Goal: Information Seeking & Learning: Learn about a topic

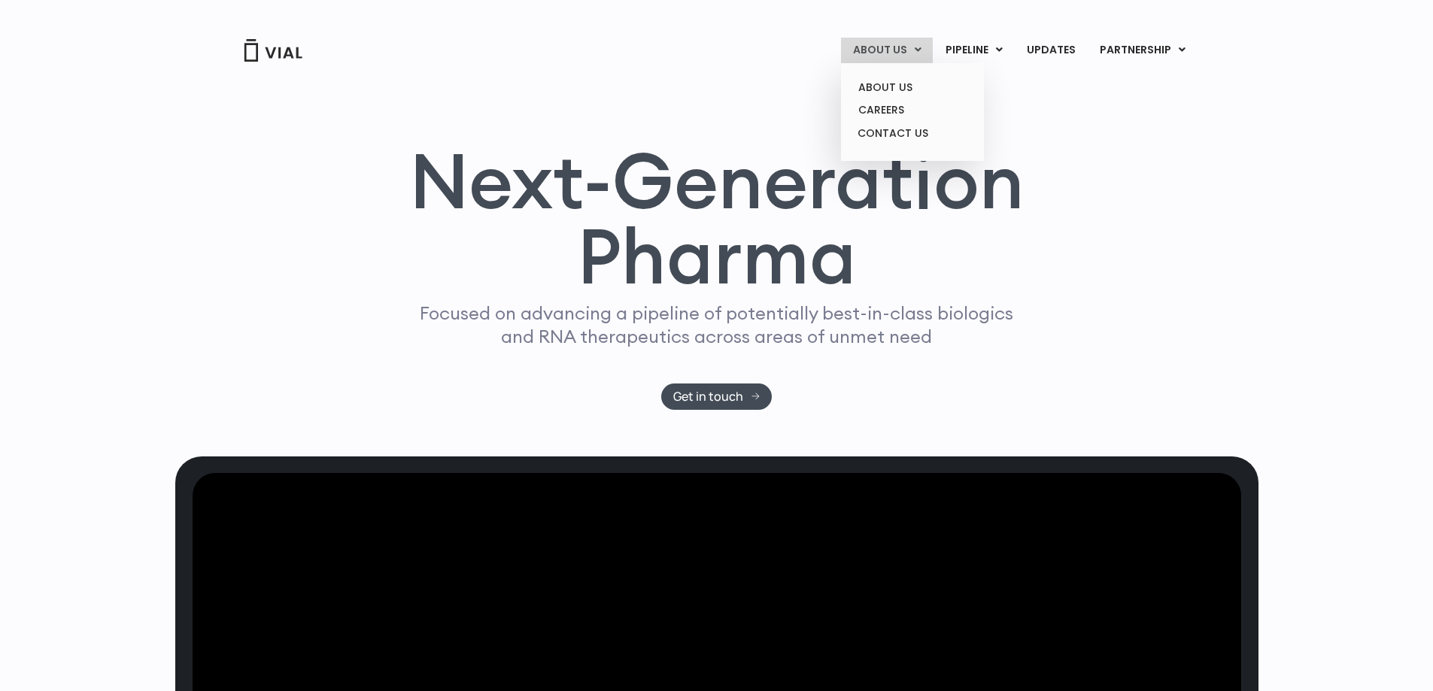
click at [869, 47] on link "ABOUT US" at bounding box center [887, 51] width 92 height 26
click at [873, 83] on link "ABOUT US" at bounding box center [912, 87] width 132 height 23
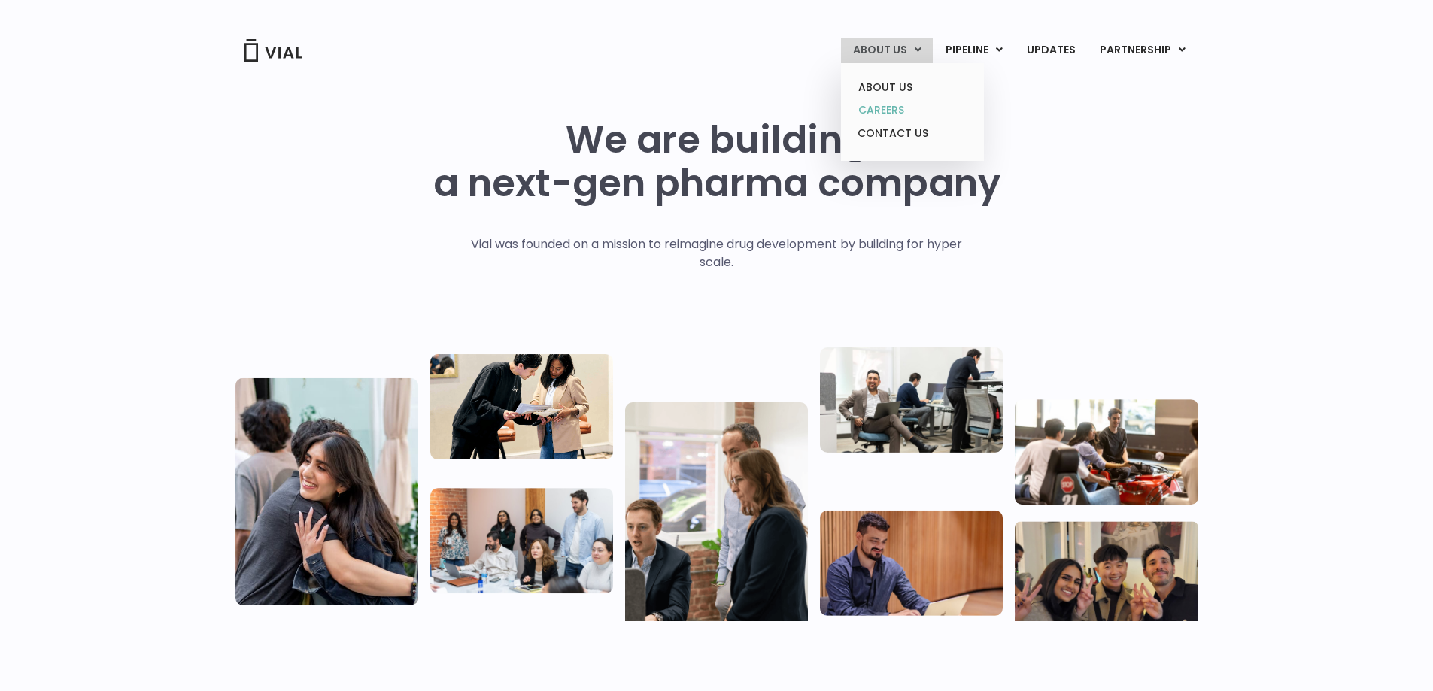
click at [893, 102] on link "CAREERS" at bounding box center [912, 110] width 132 height 23
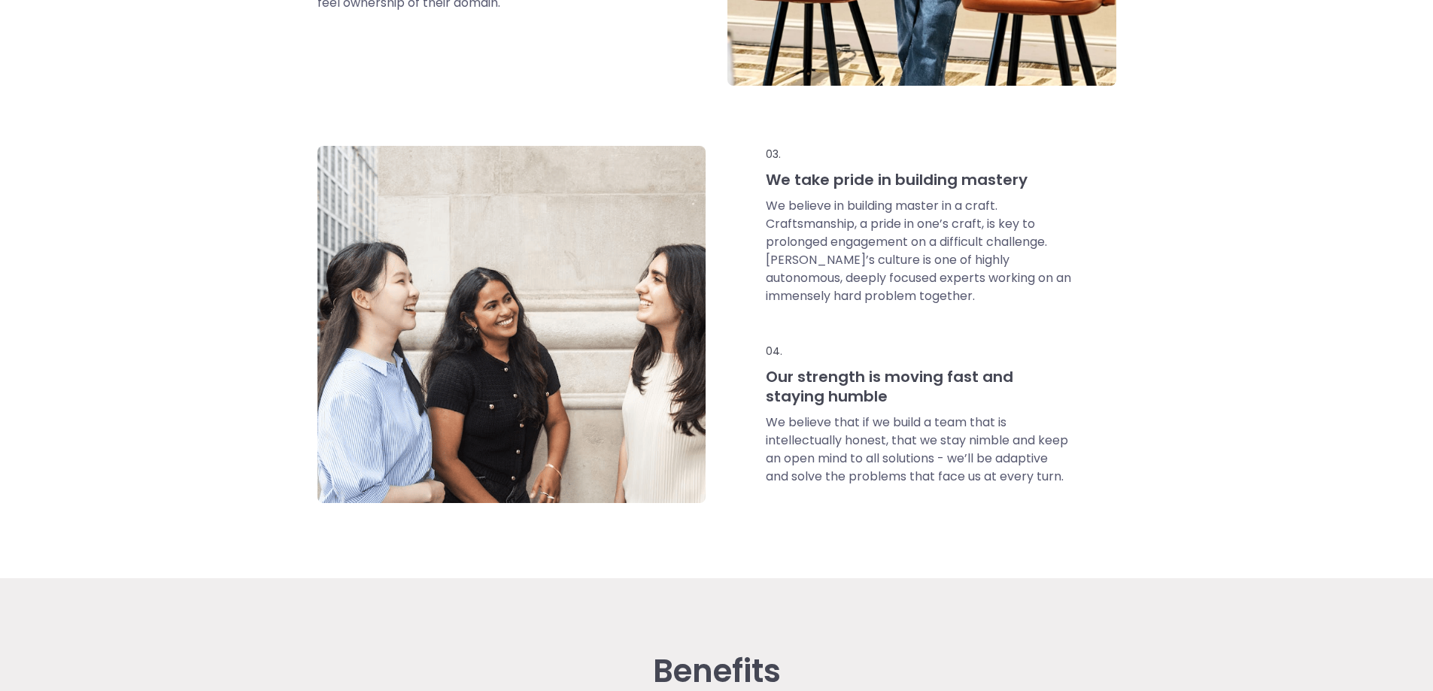
scroll to position [1053, 0]
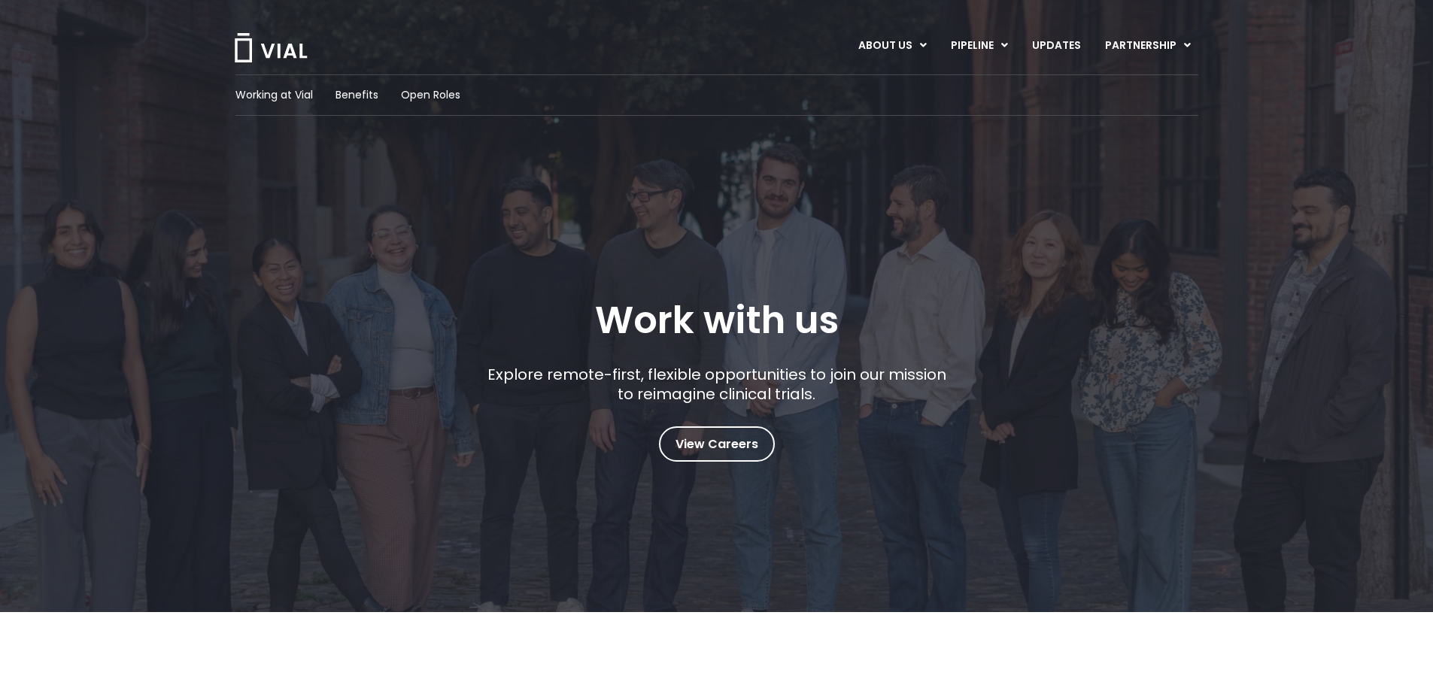
scroll to position [0, 0]
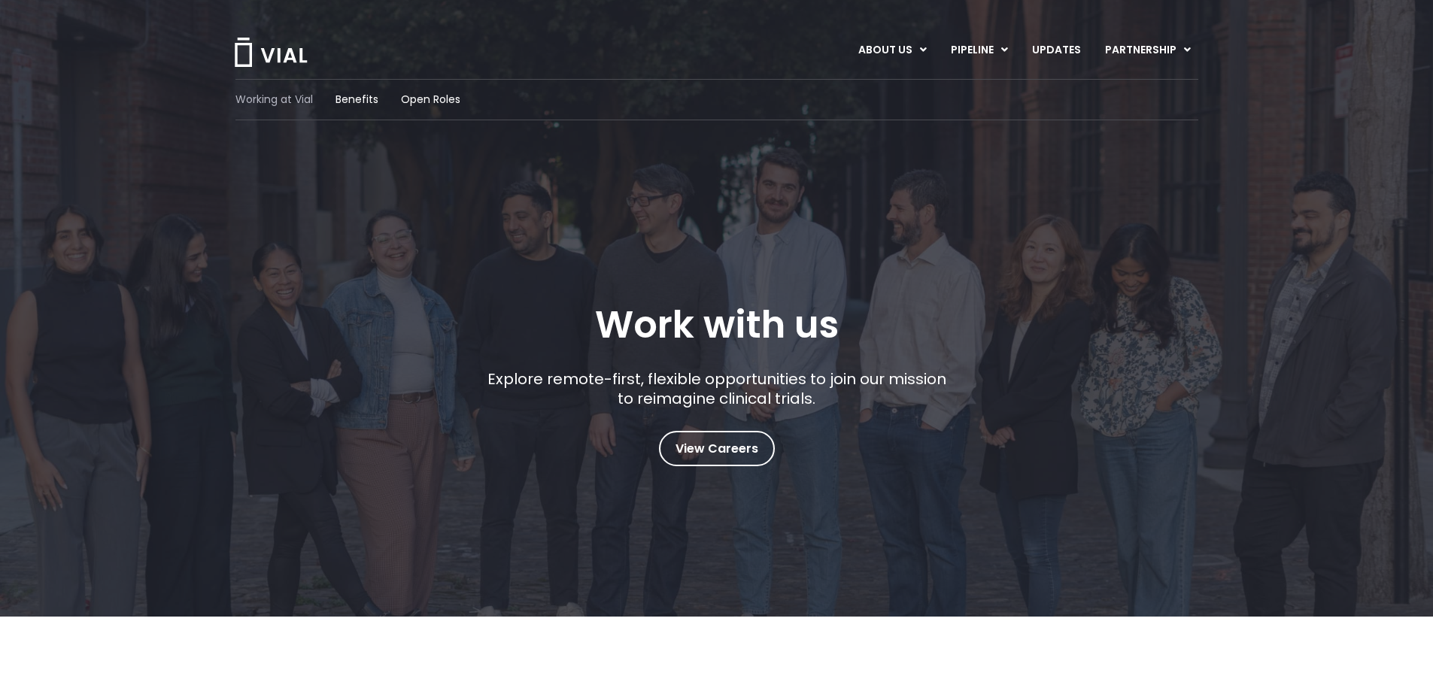
click at [295, 100] on span "Working at Vial" at bounding box center [273, 100] width 77 height 16
click at [351, 101] on span "Benefits" at bounding box center [356, 100] width 43 height 16
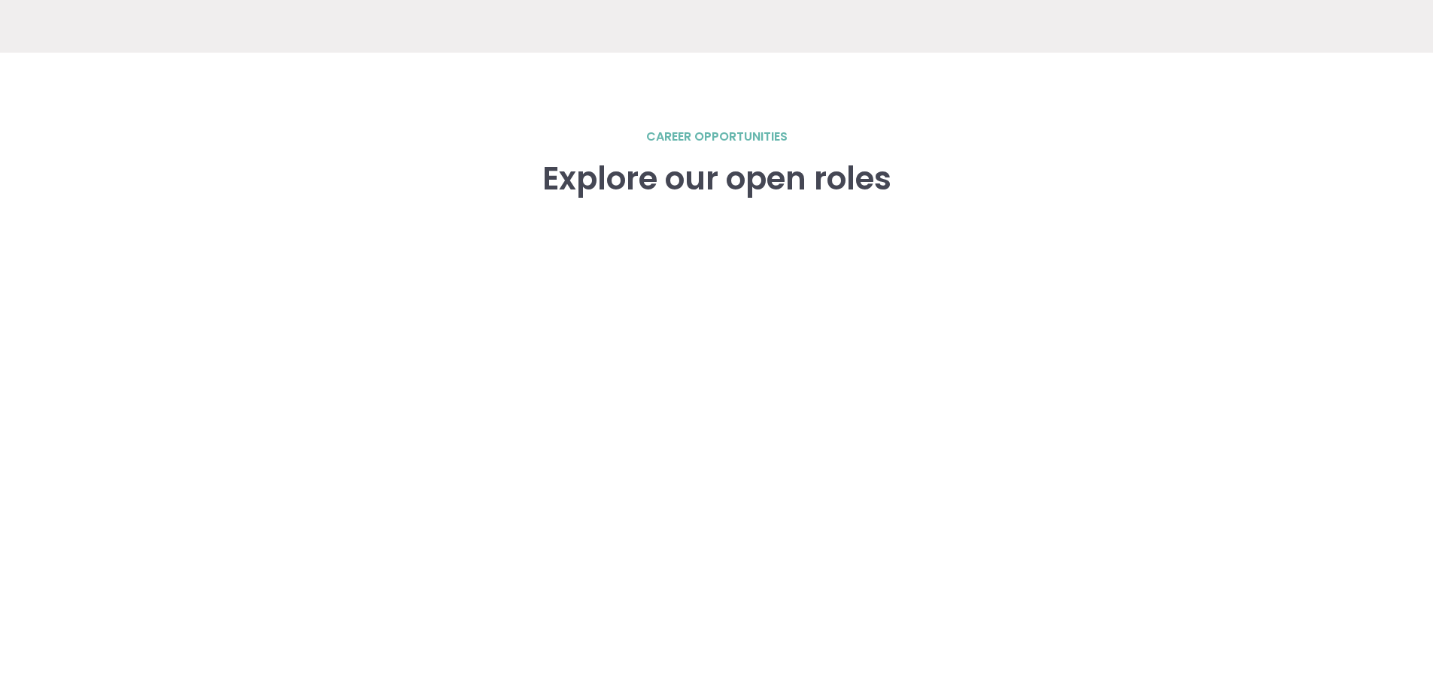
scroll to position [2075, 0]
